Goal: Navigation & Orientation: Find specific page/section

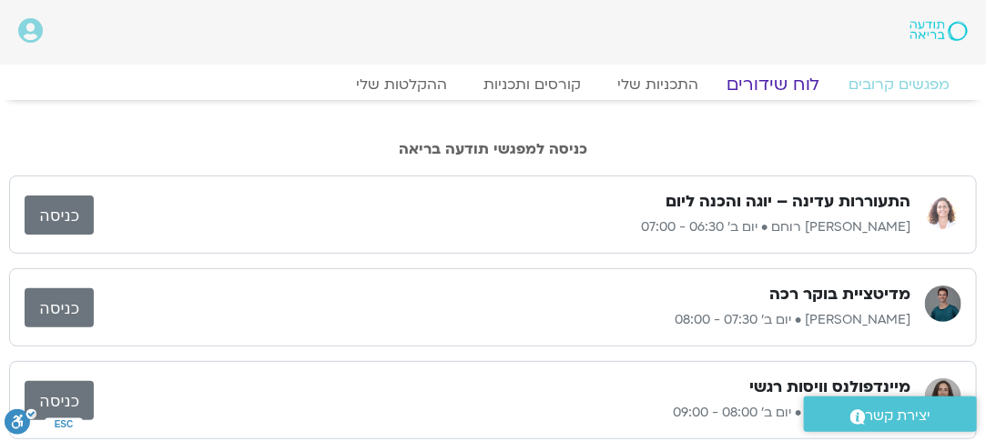
click at [787, 82] on link "לוח שידורים" at bounding box center [773, 85] width 136 height 22
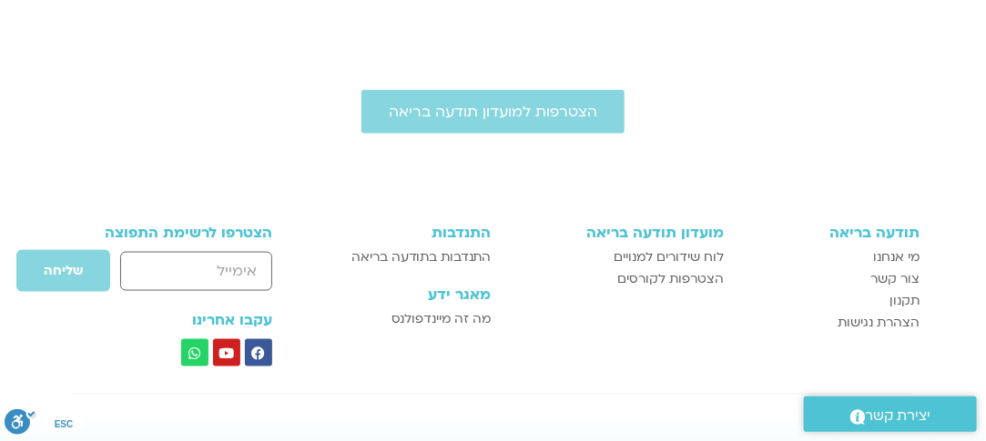
scroll to position [542, 0]
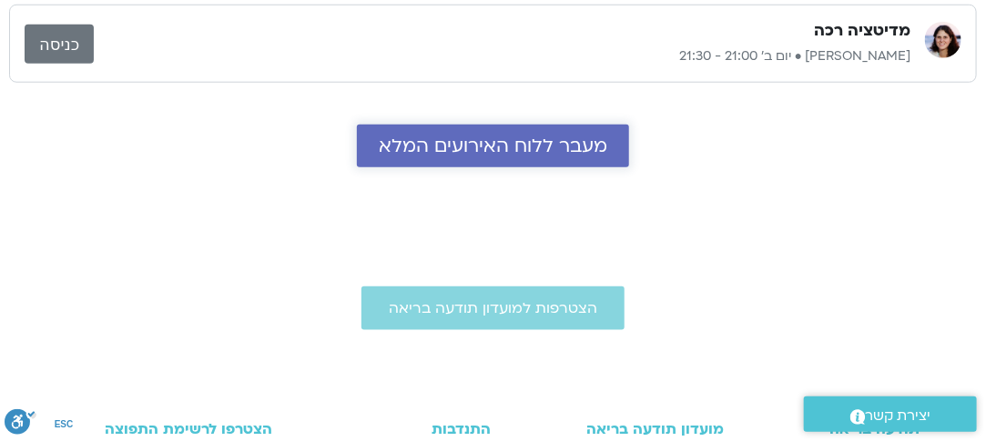
click at [518, 147] on span "מעבר ללוח האירועים המלא" at bounding box center [493, 146] width 228 height 21
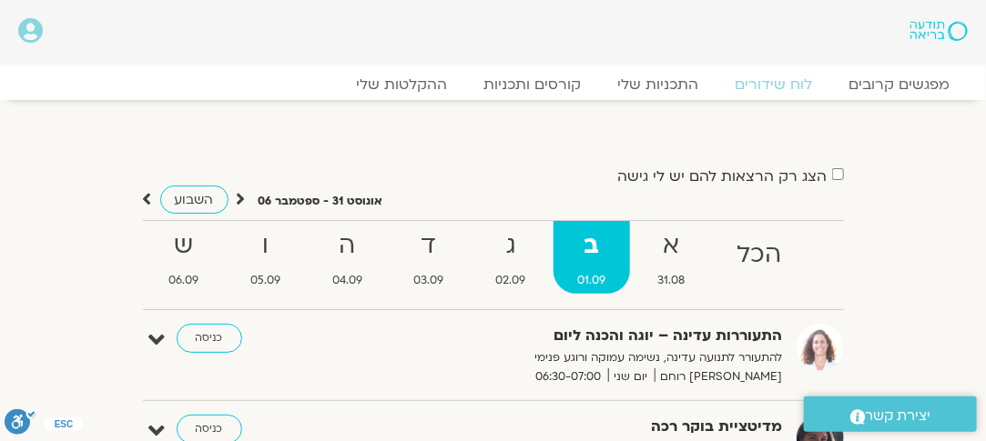
click at [593, 264] on strong "ב" at bounding box center [591, 246] width 76 height 41
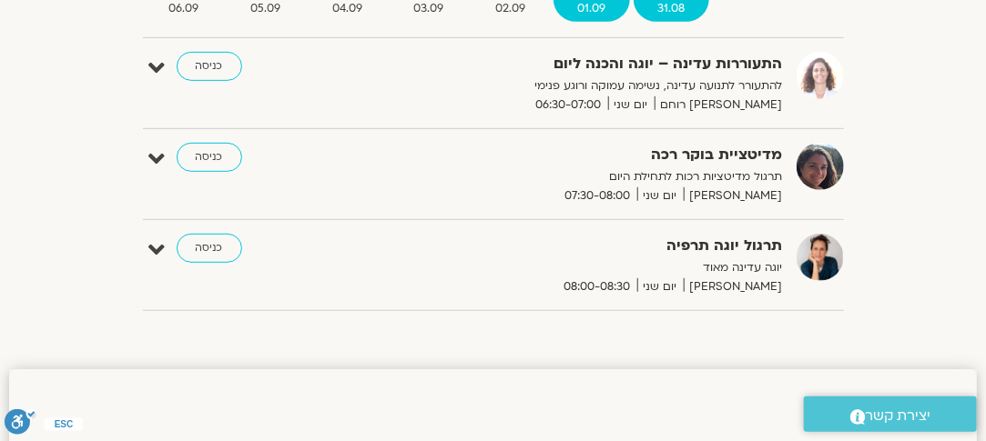
scroll to position [273, 0]
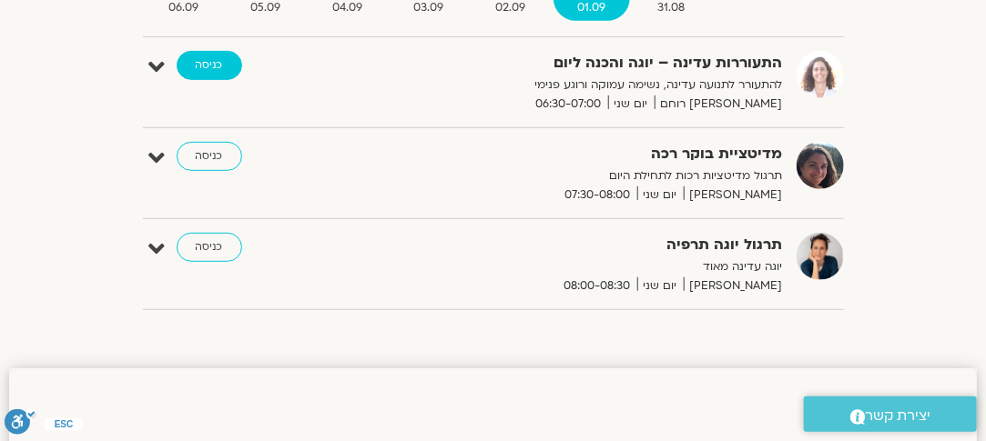
click at [204, 68] on link "כניסה" at bounding box center [210, 65] width 66 height 29
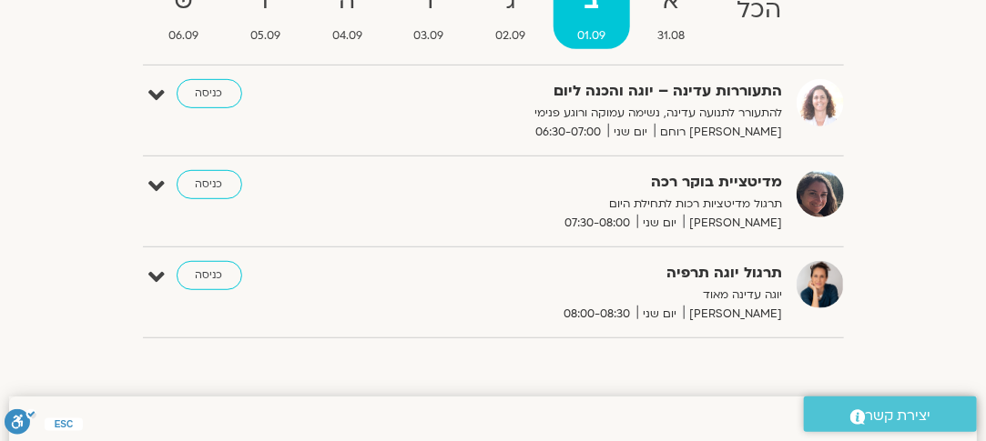
scroll to position [178, 0]
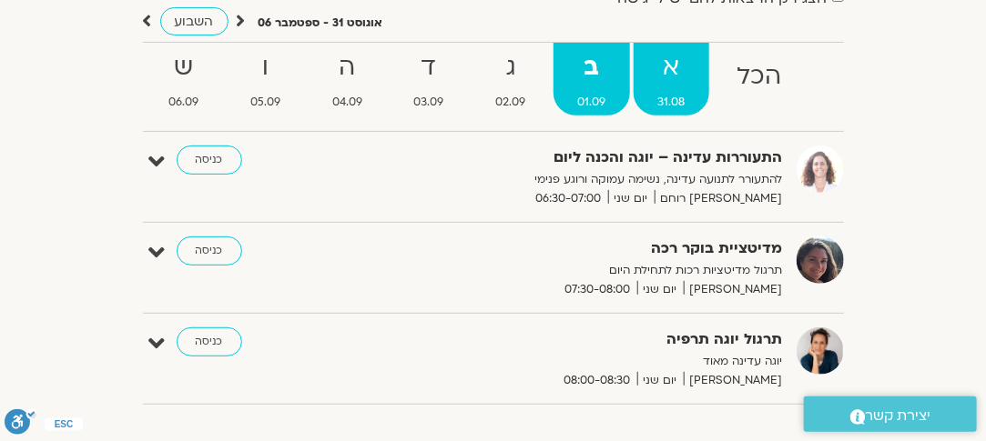
click at [675, 77] on strong "א" at bounding box center [671, 67] width 76 height 41
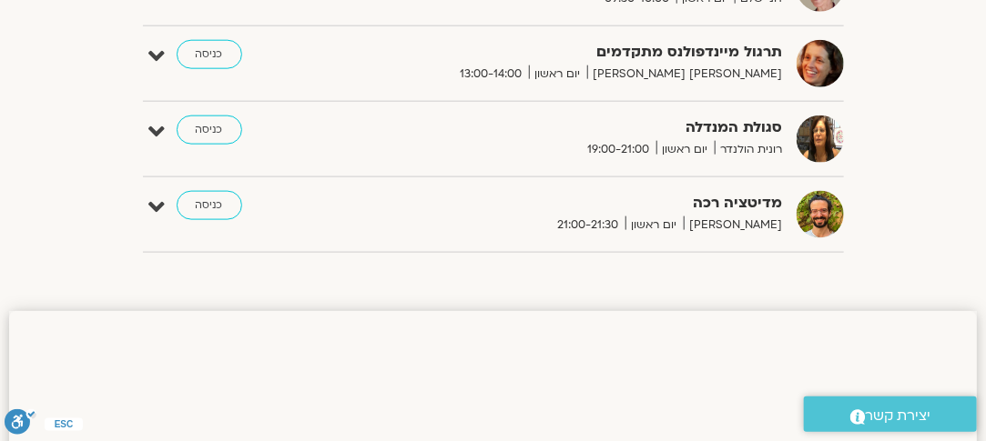
scroll to position [633, 0]
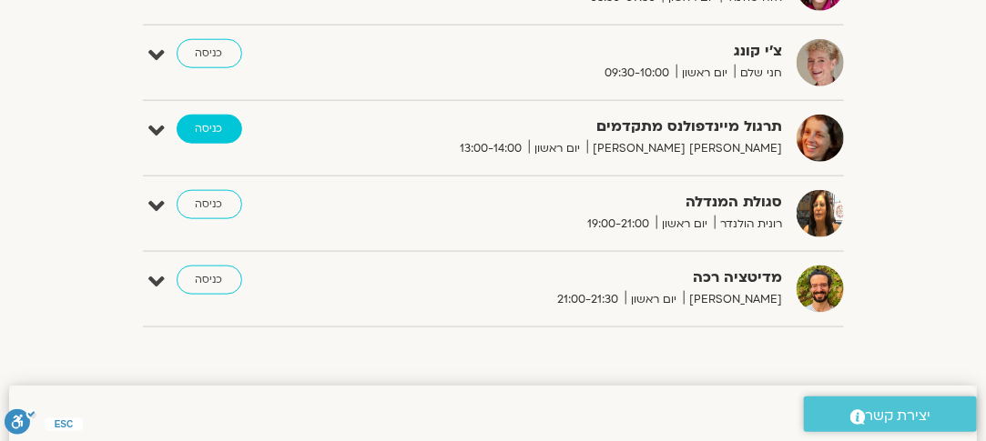
click at [229, 118] on link "כניסה" at bounding box center [210, 129] width 66 height 29
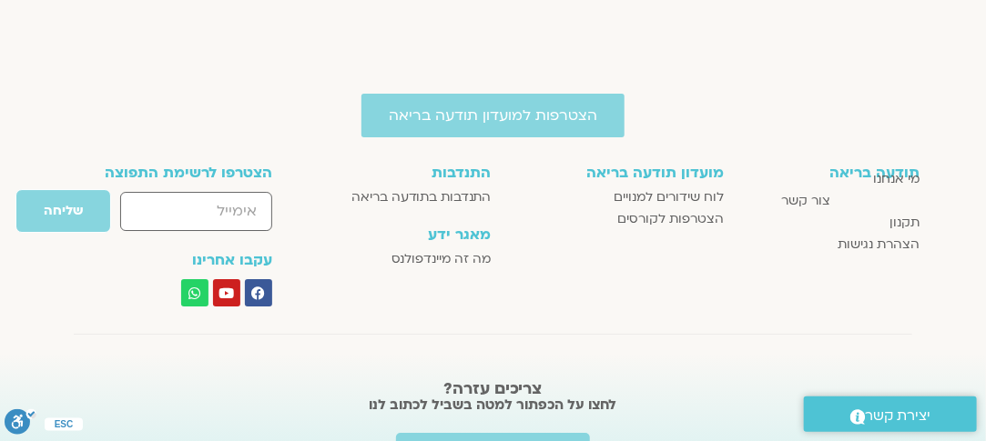
scroll to position [2058, 0]
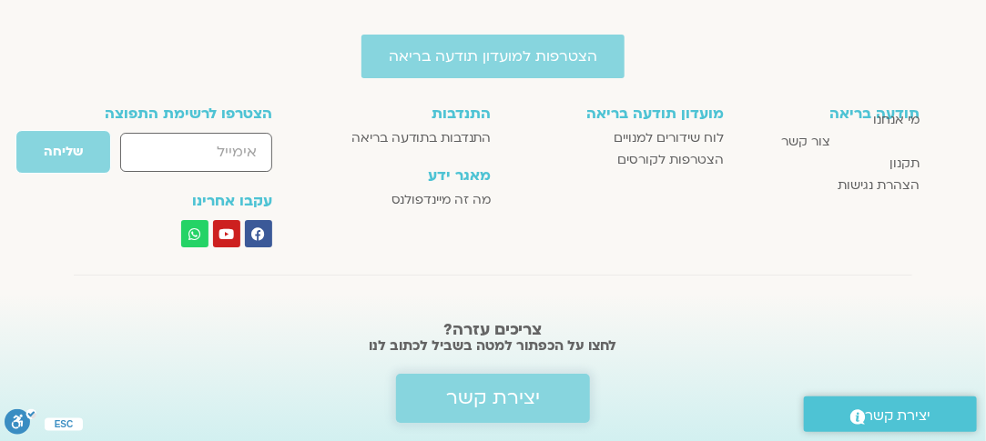
click at [487, 390] on span "יצירת קשר" at bounding box center [493, 399] width 94 height 22
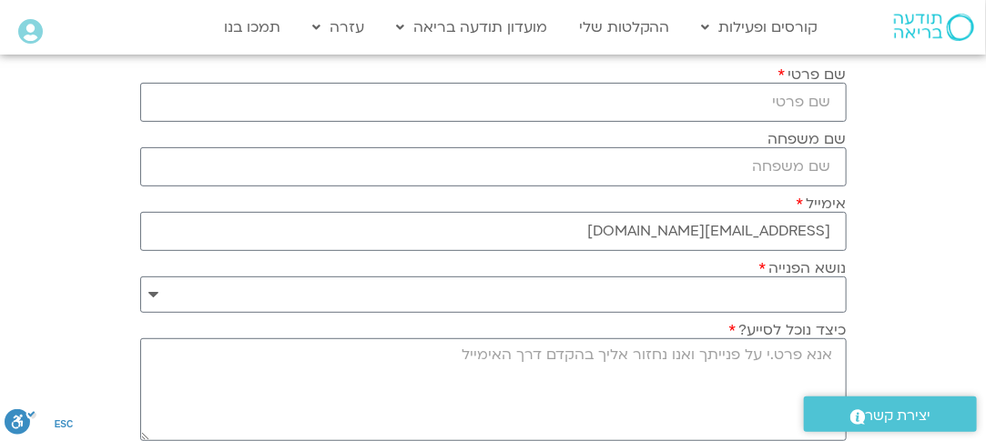
scroll to position [364, 0]
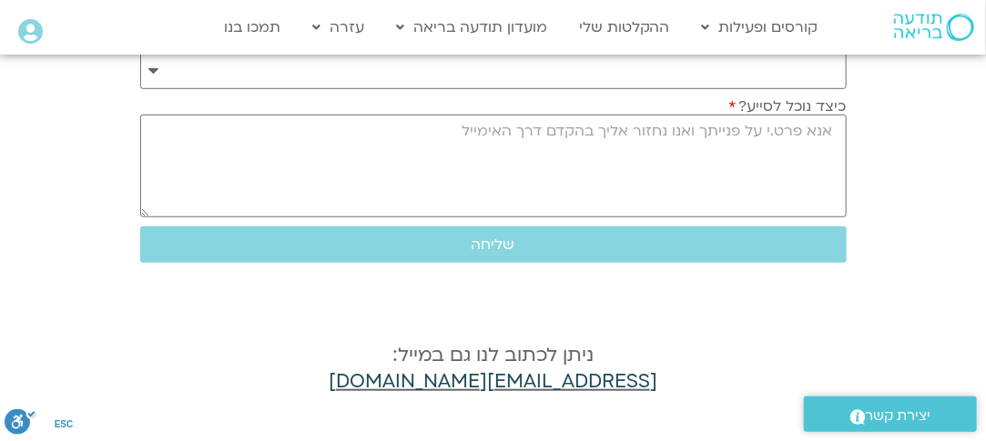
click at [507, 378] on link "[EMAIL_ADDRESS][DOMAIN_NAME]" at bounding box center [493, 382] width 329 height 26
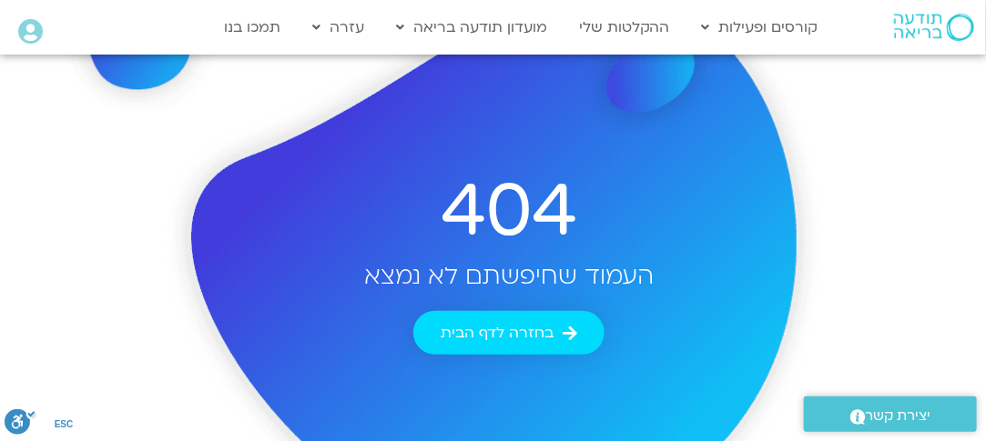
scroll to position [273, 0]
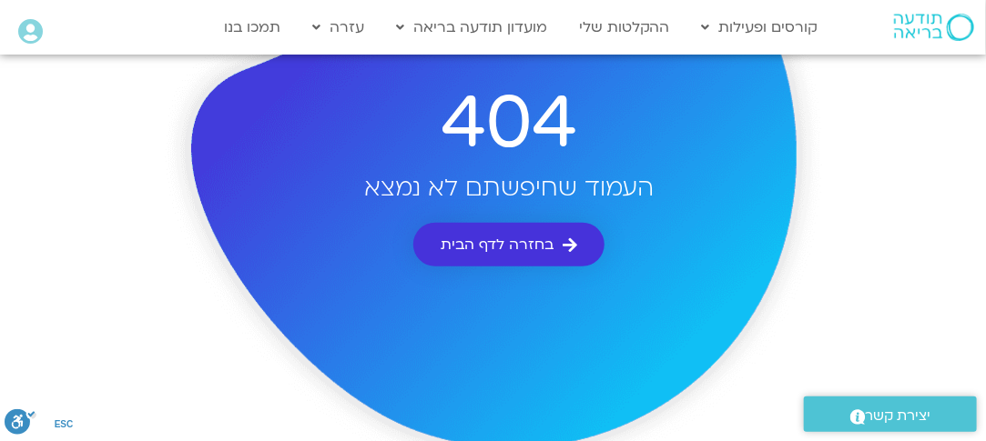
click at [511, 227] on link "בחזרה לדף הבית" at bounding box center [508, 245] width 191 height 44
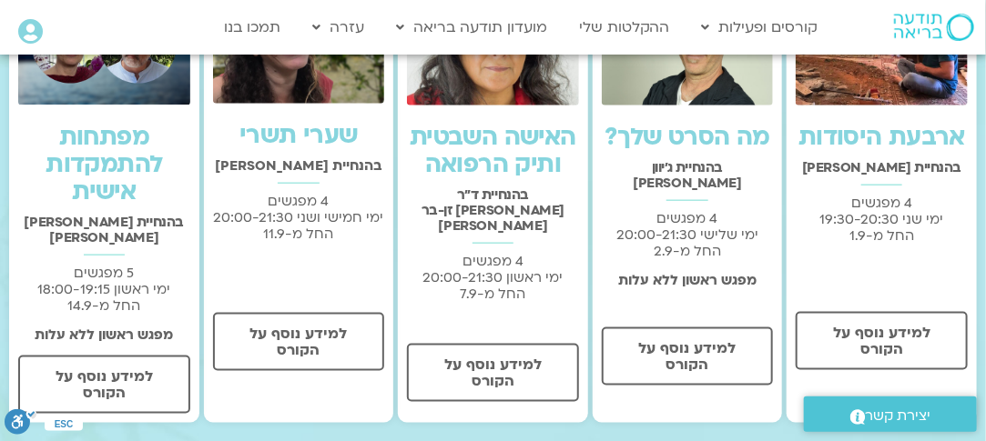
scroll to position [728, 0]
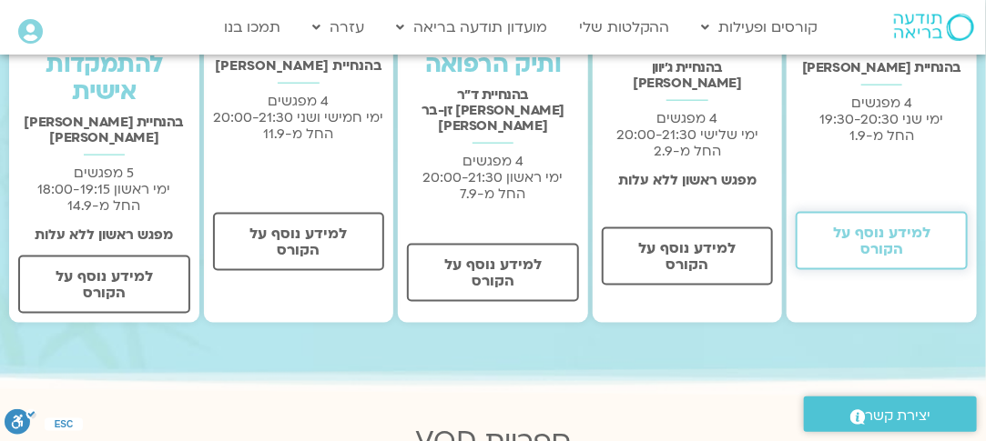
click at [885, 244] on span "למידע נוסף על הקורס" at bounding box center [881, 241] width 125 height 33
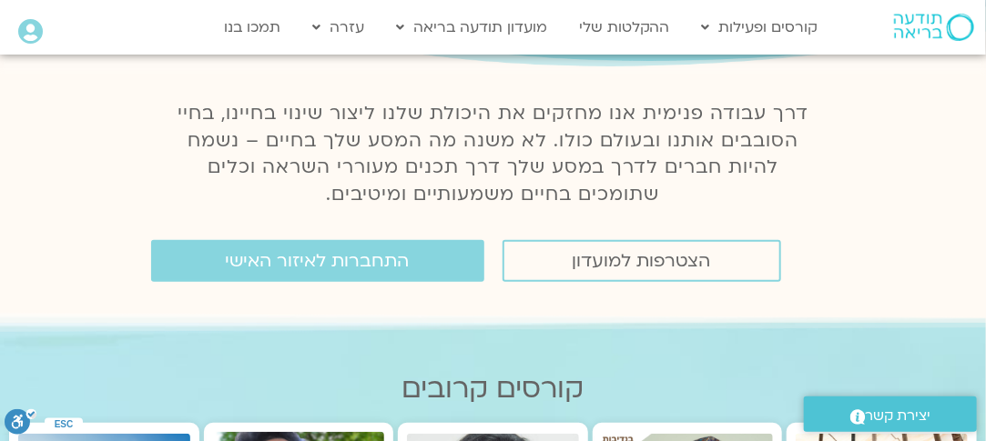
scroll to position [273, 0]
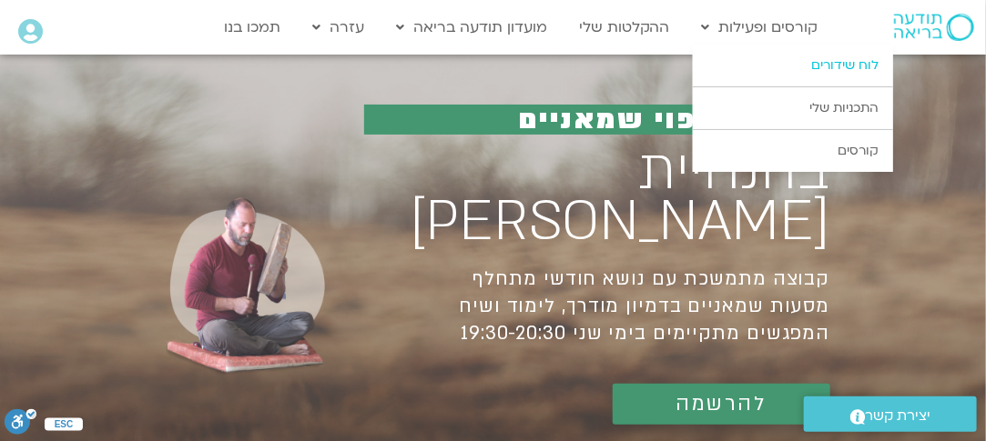
click at [843, 56] on link "לוח שידורים" at bounding box center [793, 66] width 200 height 42
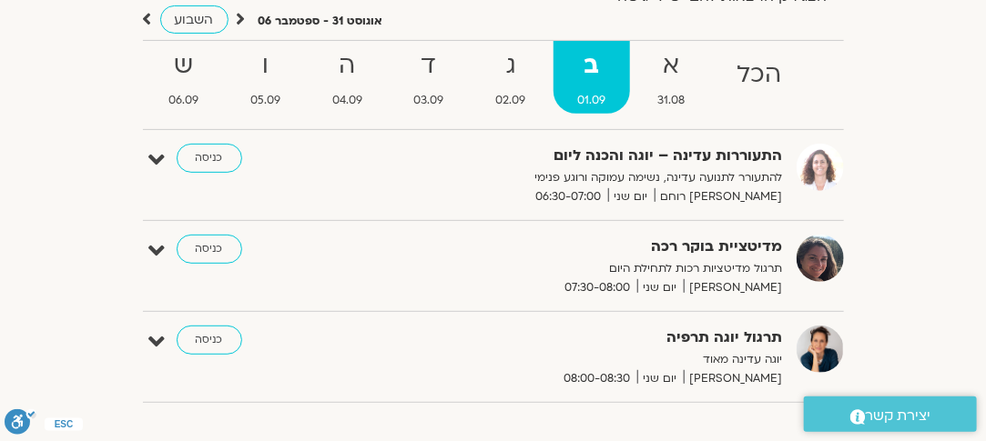
scroll to position [273, 0]
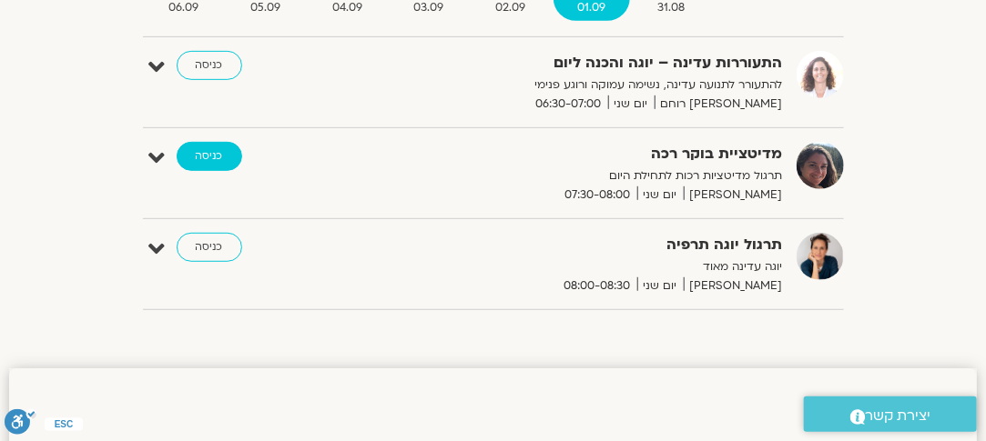
click at [208, 149] on link "כניסה" at bounding box center [210, 156] width 66 height 29
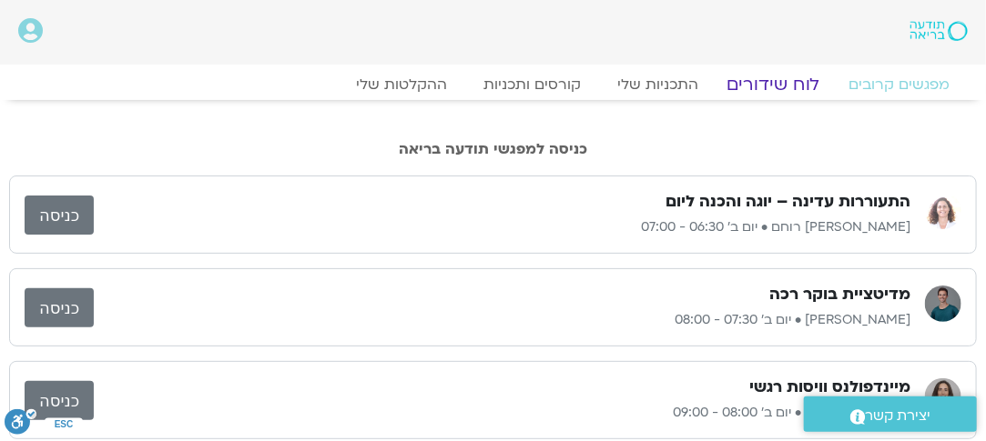
click at [773, 83] on link "לוח שידורים" at bounding box center [773, 85] width 136 height 22
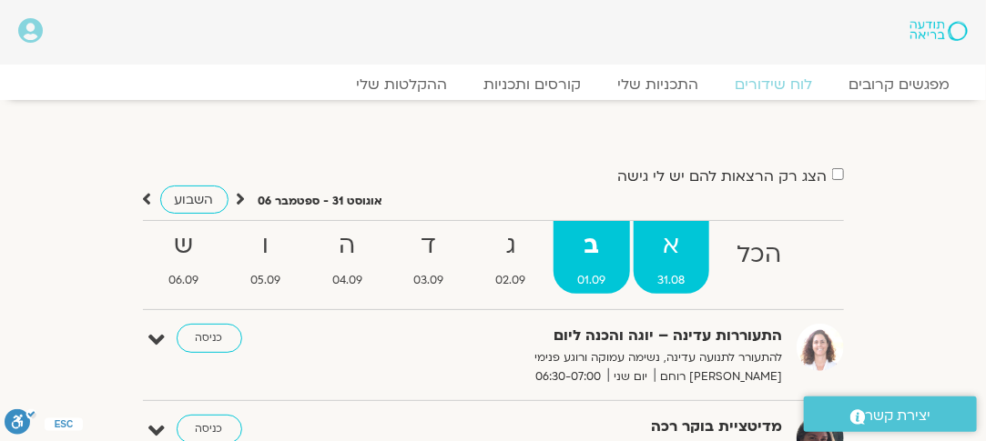
click at [662, 272] on span "31.08" at bounding box center [671, 280] width 76 height 19
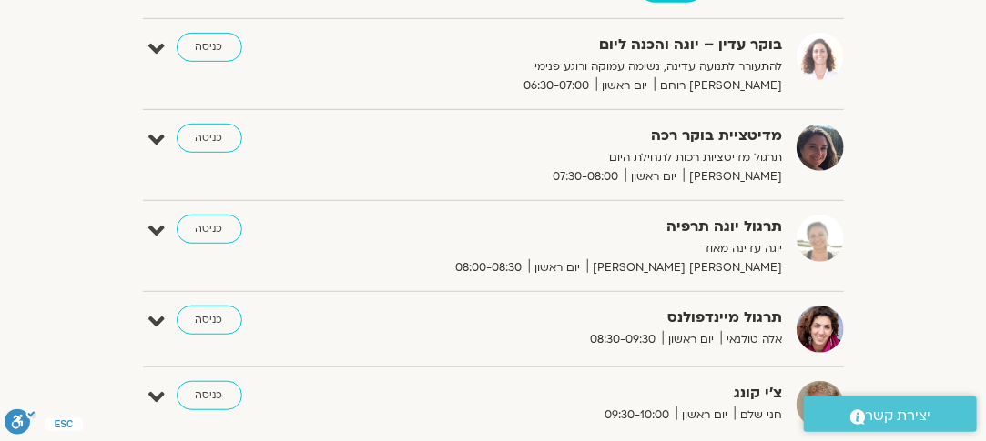
scroll to position [182, 0]
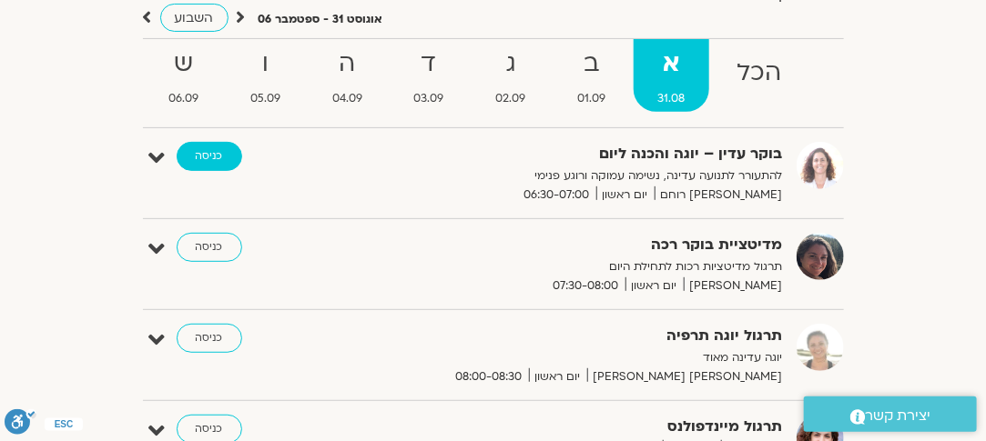
click at [211, 157] on link "כניסה" at bounding box center [210, 156] width 66 height 29
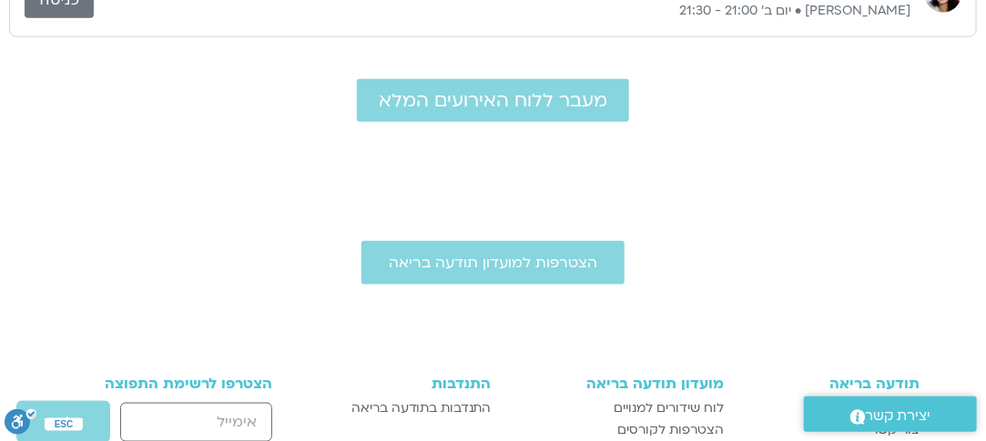
scroll to position [637, 0]
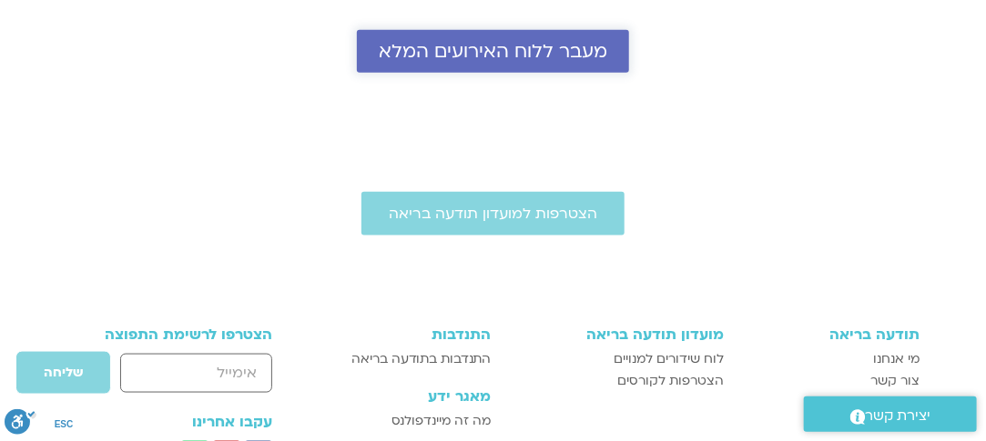
click at [501, 48] on span "מעבר ללוח האירועים המלא" at bounding box center [493, 51] width 228 height 21
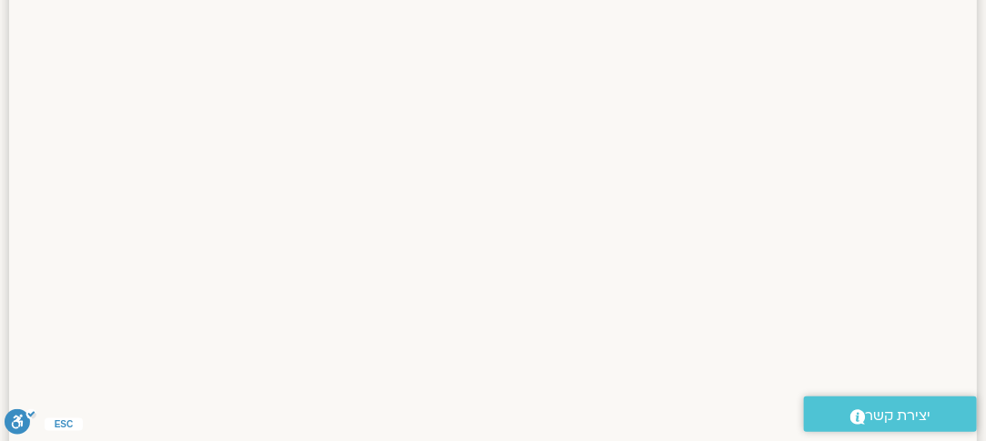
scroll to position [1456, 0]
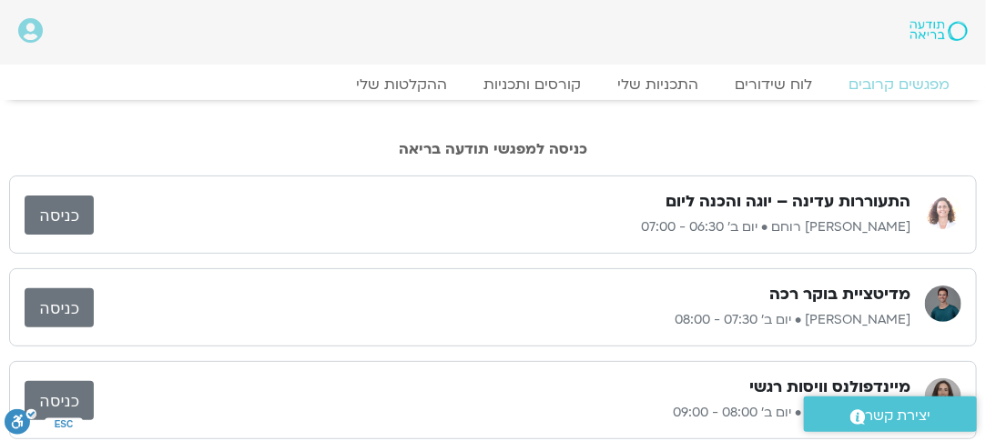
click at [27, 35] on icon at bounding box center [30, 30] width 25 height 25
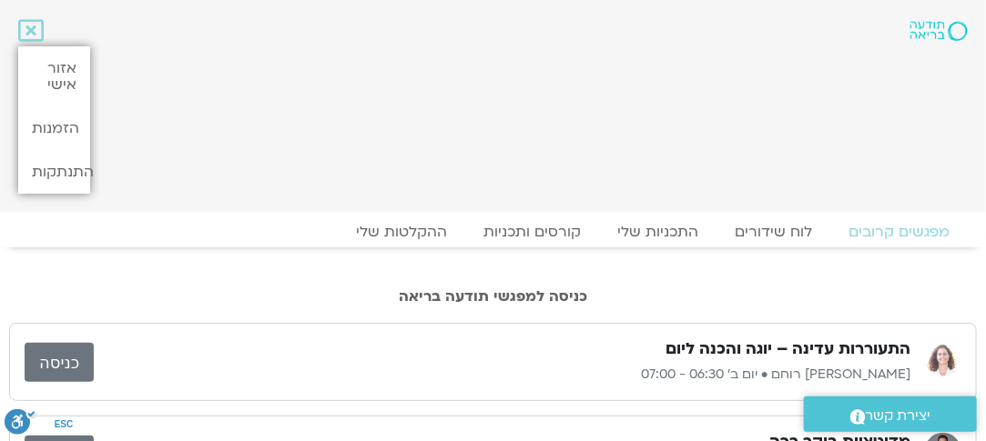
click at [248, 159] on div at bounding box center [444, 106] width 690 height 194
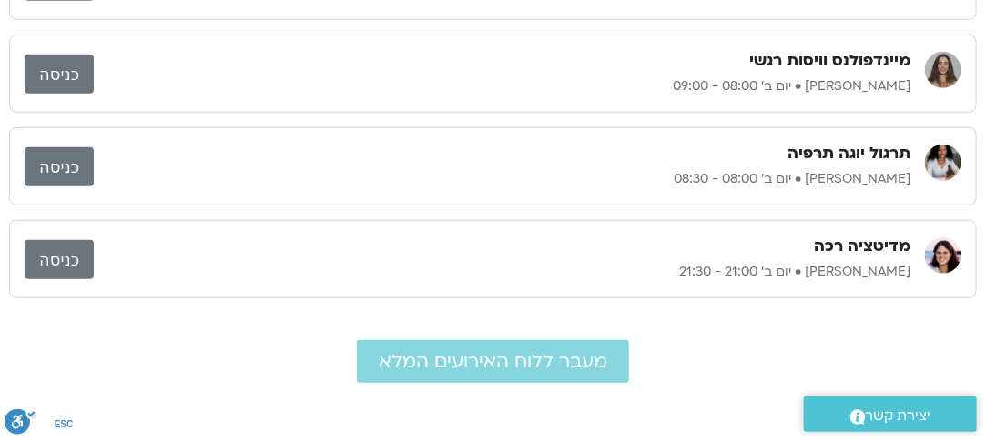
scroll to position [637, 0]
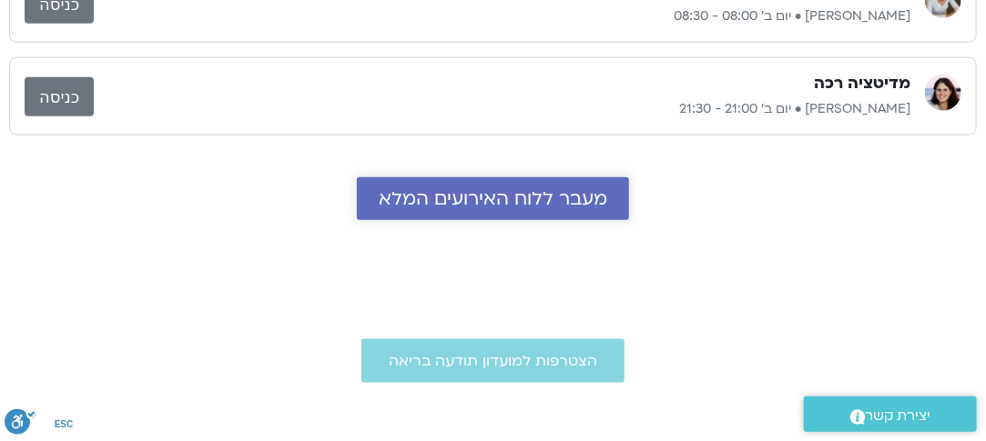
click at [510, 202] on span "מעבר ללוח האירועים המלא" at bounding box center [493, 198] width 228 height 21
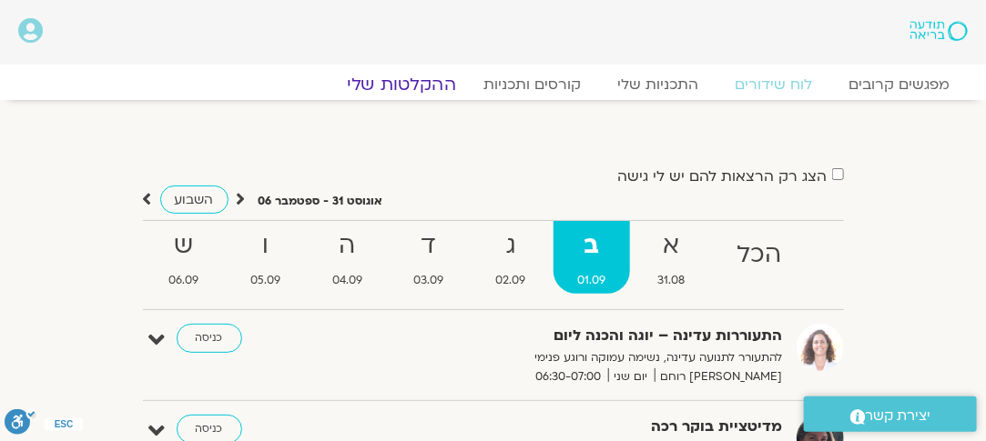
click at [379, 82] on link "ההקלטות שלי" at bounding box center [401, 85] width 153 height 22
